Goal: Check status: Check status

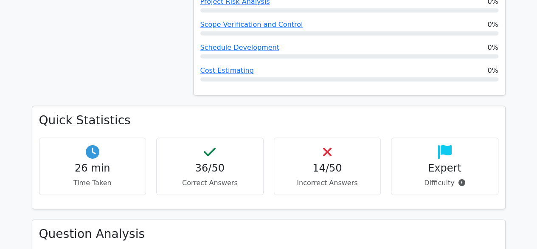
scroll to position [807, 0]
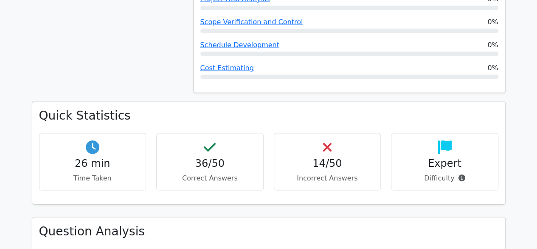
click at [326, 157] on h4 "14/50" at bounding box center [327, 163] width 93 height 12
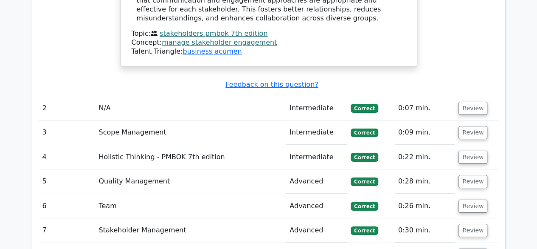
scroll to position [1444, 0]
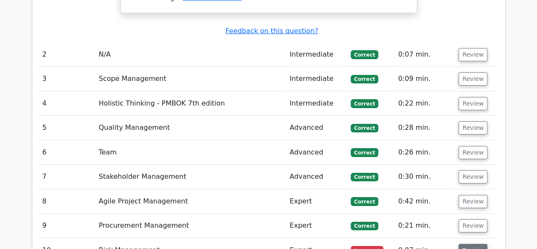
click at [476, 243] on button "Review" at bounding box center [473, 249] width 29 height 13
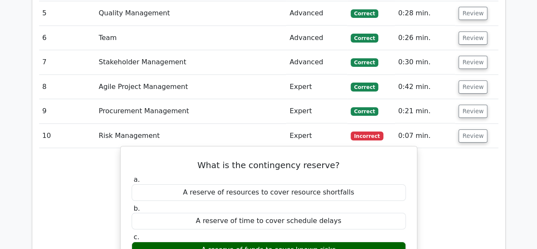
scroll to position [1572, 0]
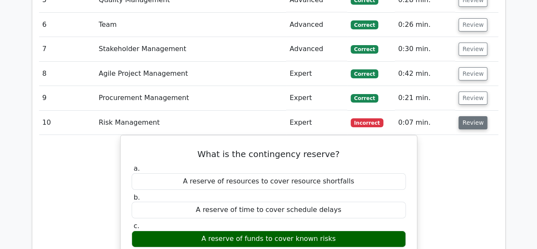
click at [477, 116] on button "Review" at bounding box center [473, 122] width 29 height 13
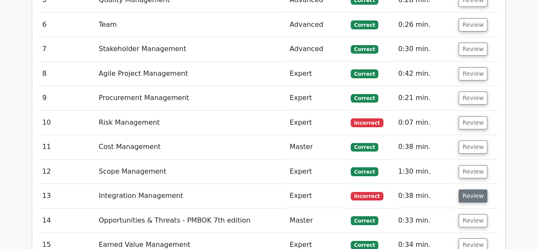
click at [466, 189] on button "Review" at bounding box center [473, 195] width 29 height 13
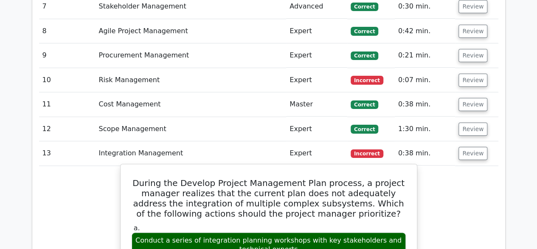
scroll to position [1657, 0]
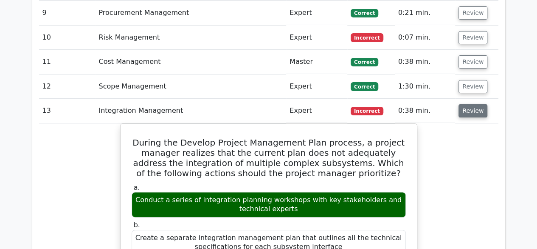
click at [472, 104] on button "Review" at bounding box center [473, 110] width 29 height 13
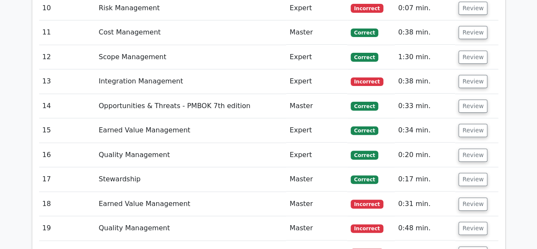
scroll to position [1699, 0]
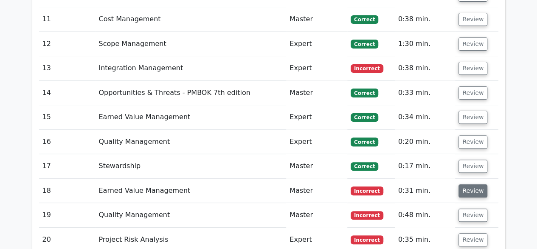
click at [466, 184] on button "Review" at bounding box center [473, 190] width 29 height 13
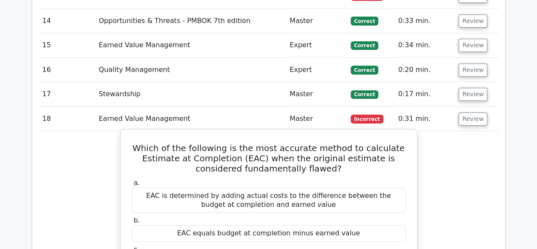
scroll to position [1784, 0]
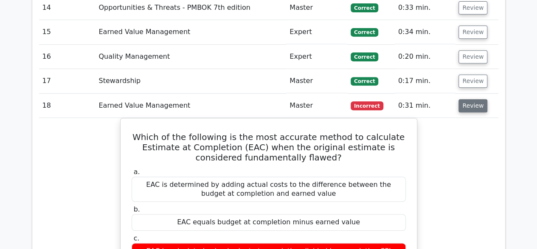
click at [468, 99] on button "Review" at bounding box center [473, 105] width 29 height 13
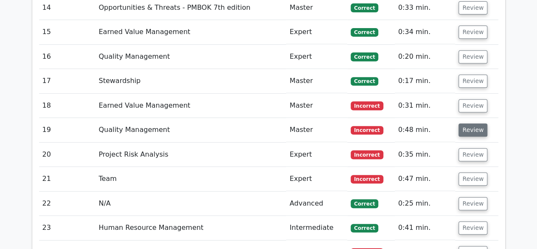
click at [471, 123] on button "Review" at bounding box center [473, 129] width 29 height 13
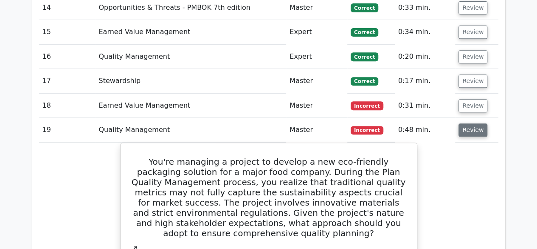
click at [471, 123] on button "Review" at bounding box center [473, 129] width 29 height 13
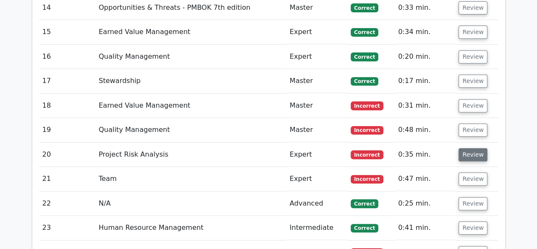
click at [472, 148] on button "Review" at bounding box center [473, 154] width 29 height 13
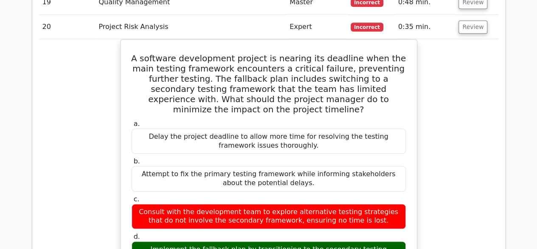
scroll to position [1827, 0]
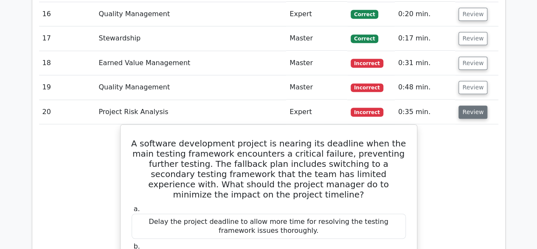
click at [469, 105] on button "Review" at bounding box center [473, 111] width 29 height 13
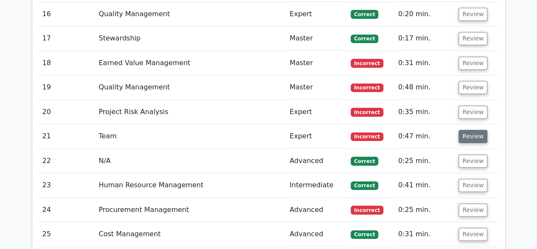
click at [464, 130] on button "Review" at bounding box center [473, 136] width 29 height 13
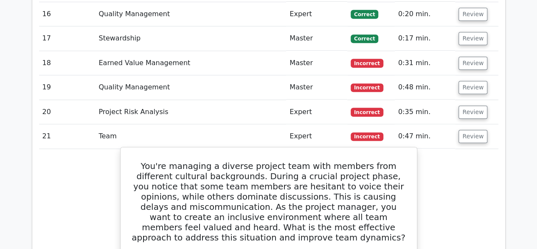
scroll to position [1869, 0]
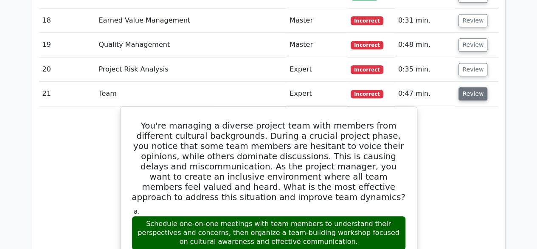
click at [471, 87] on button "Review" at bounding box center [473, 93] width 29 height 13
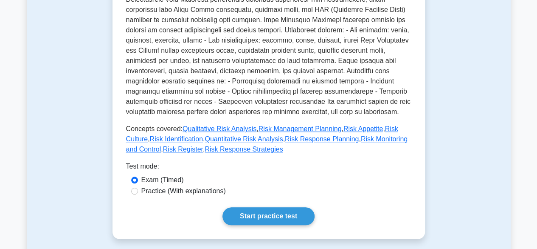
scroll to position [382, 0]
